Goal: Task Accomplishment & Management: Manage account settings

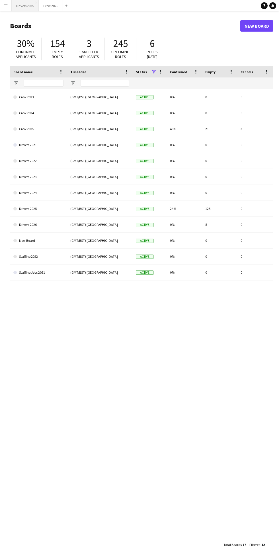
click at [20, 8] on button "Drivers 2025 Close" at bounding box center [25, 5] width 27 height 11
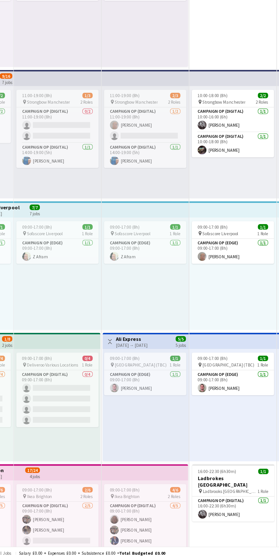
scroll to position [104, 0]
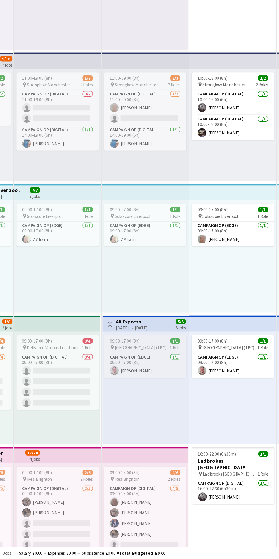
click at [148, 391] on div "09:00-17:00 (8h) 1/1" at bounding box center [148, 390] width 64 height 4
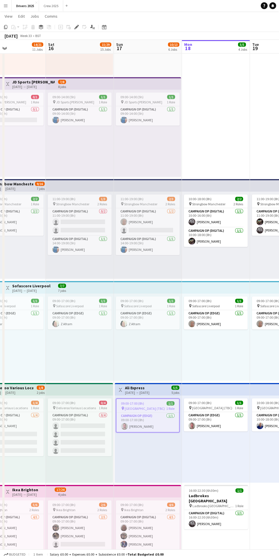
scroll to position [88, 0]
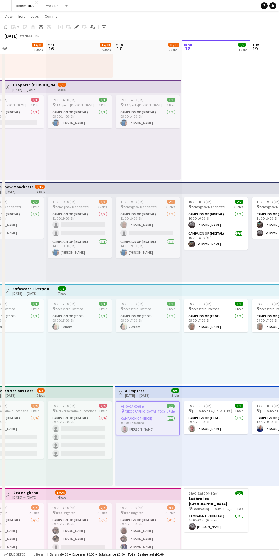
click at [73, 21] on app-page-menu "View Day view expanded Day view collapsed Month view Date picker Jump to [DATE]…" at bounding box center [139, 16] width 279 height 11
click at [149, 406] on div "09:00-17:00 (8h) 1/1" at bounding box center [148, 406] width 64 height 4
click at [77, 27] on icon at bounding box center [76, 27] width 3 height 3
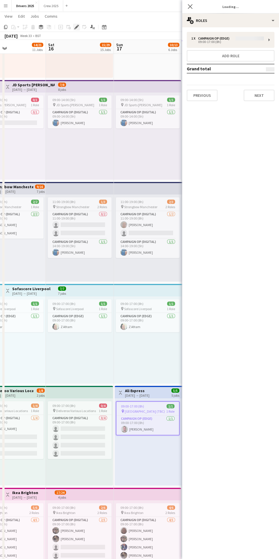
type input "**********"
click at [253, 99] on button "Next" at bounding box center [259, 95] width 31 height 11
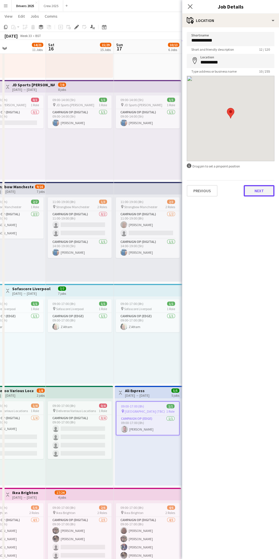
click at [253, 195] on button "Next" at bounding box center [259, 190] width 31 height 11
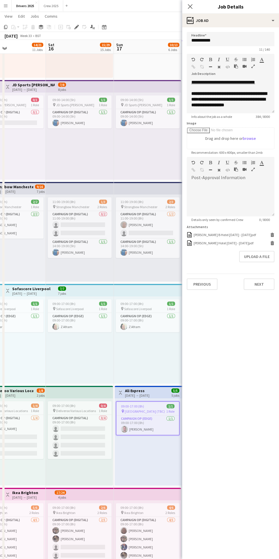
scroll to position [68, 0]
